Goal: Task Accomplishment & Management: Use online tool/utility

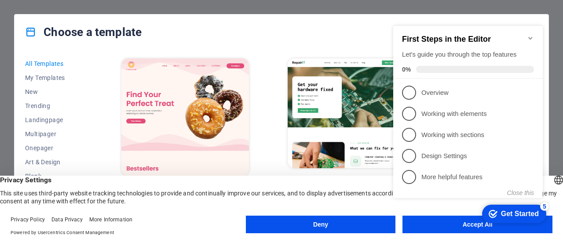
click at [473, 230] on button "Accept All" at bounding box center [477, 225] width 150 height 18
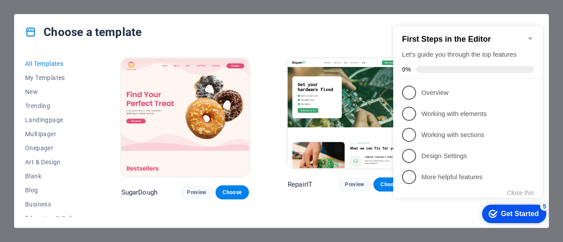
click at [492, 211] on icon "checkmark" at bounding box center [492, 214] width 9 height 9
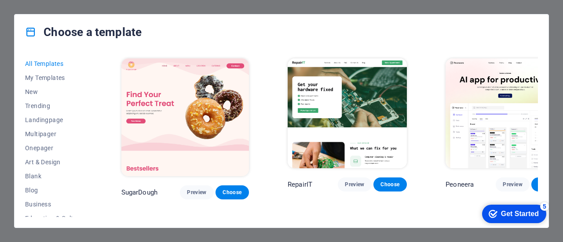
click at [492, 211] on icon "checkmark" at bounding box center [492, 214] width 9 height 9
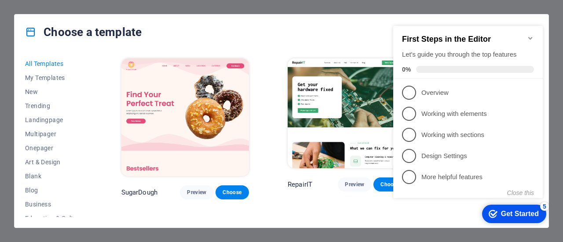
click at [492, 211] on icon "checkmark" at bounding box center [492, 214] width 9 height 9
